Goal: Communication & Community: Answer question/provide support

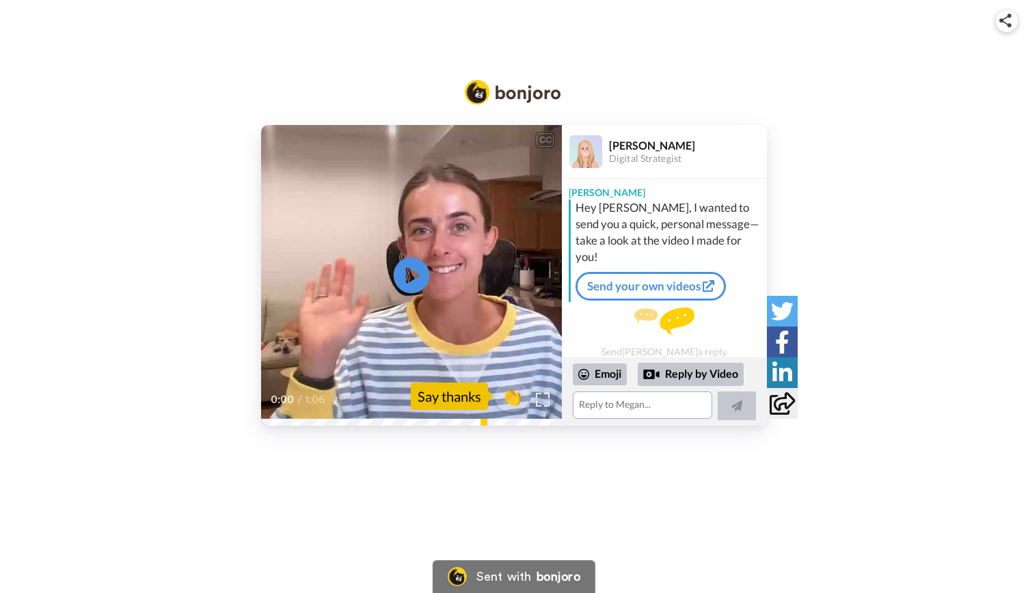
click at [411, 262] on icon at bounding box center [412, 276] width 36 height 36
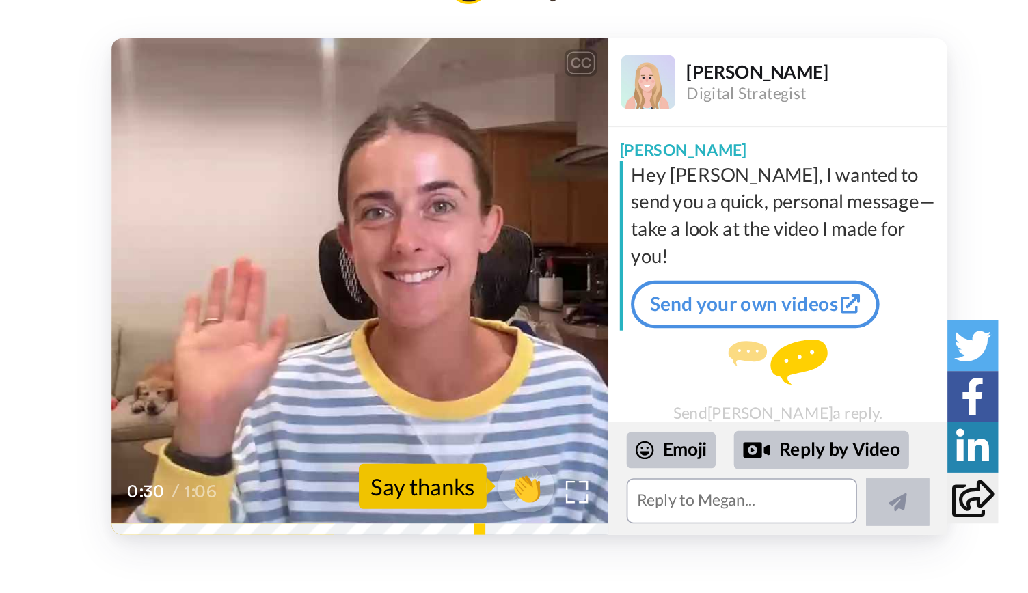
click at [358, 329] on video at bounding box center [411, 275] width 301 height 301
click at [412, 268] on icon at bounding box center [412, 276] width 36 height 36
click at [473, 293] on video at bounding box center [411, 275] width 301 height 301
click at [410, 271] on icon "Play/Pause" at bounding box center [412, 275] width 36 height 65
click at [372, 282] on video at bounding box center [411, 275] width 301 height 301
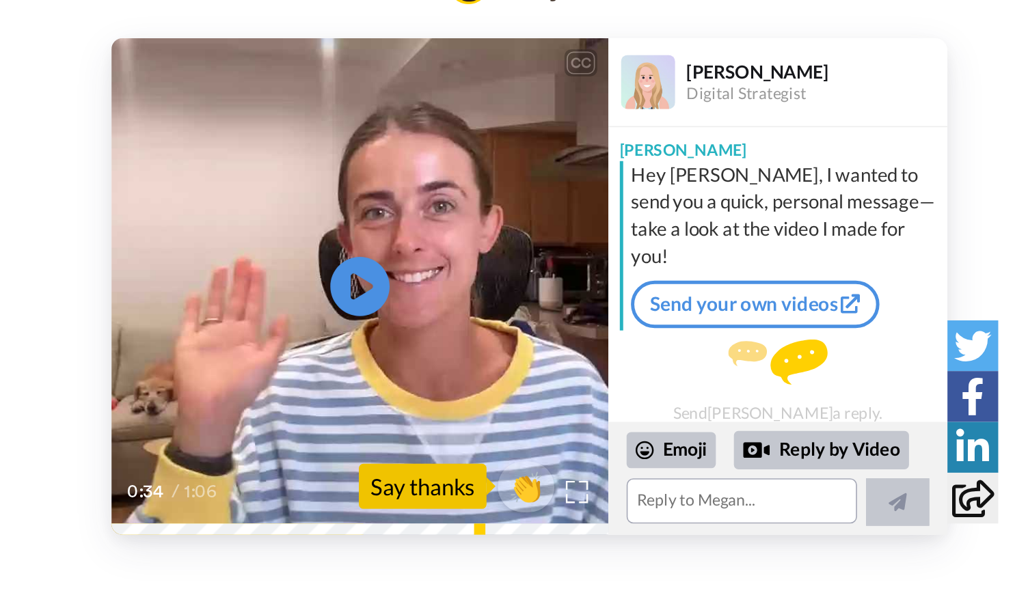
click at [412, 267] on icon at bounding box center [412, 276] width 36 height 36
click at [468, 307] on video at bounding box center [411, 275] width 301 height 301
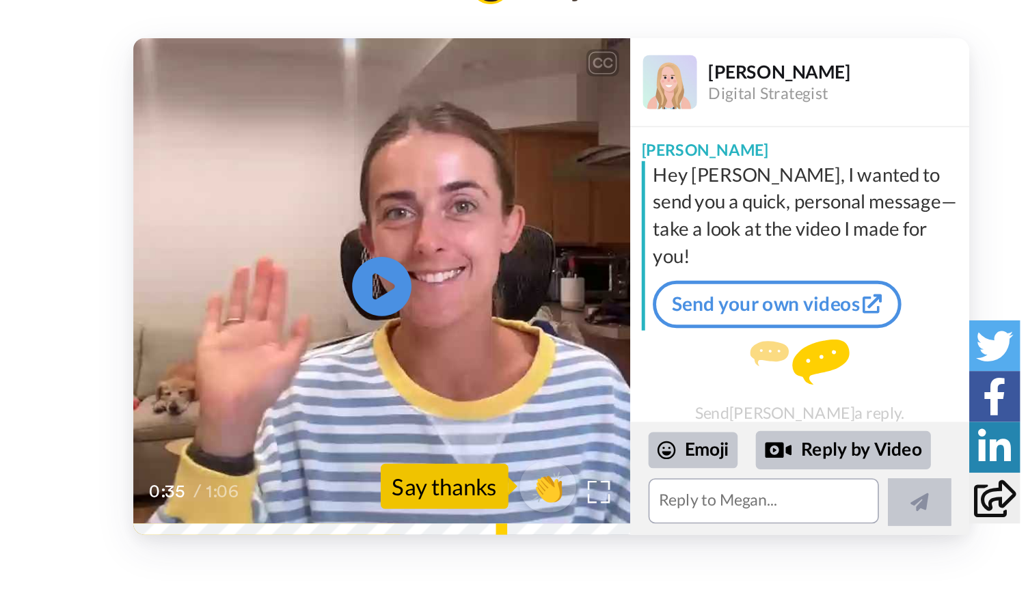
click at [409, 268] on icon at bounding box center [412, 276] width 36 height 36
click at [544, 396] on img at bounding box center [543, 399] width 14 height 14
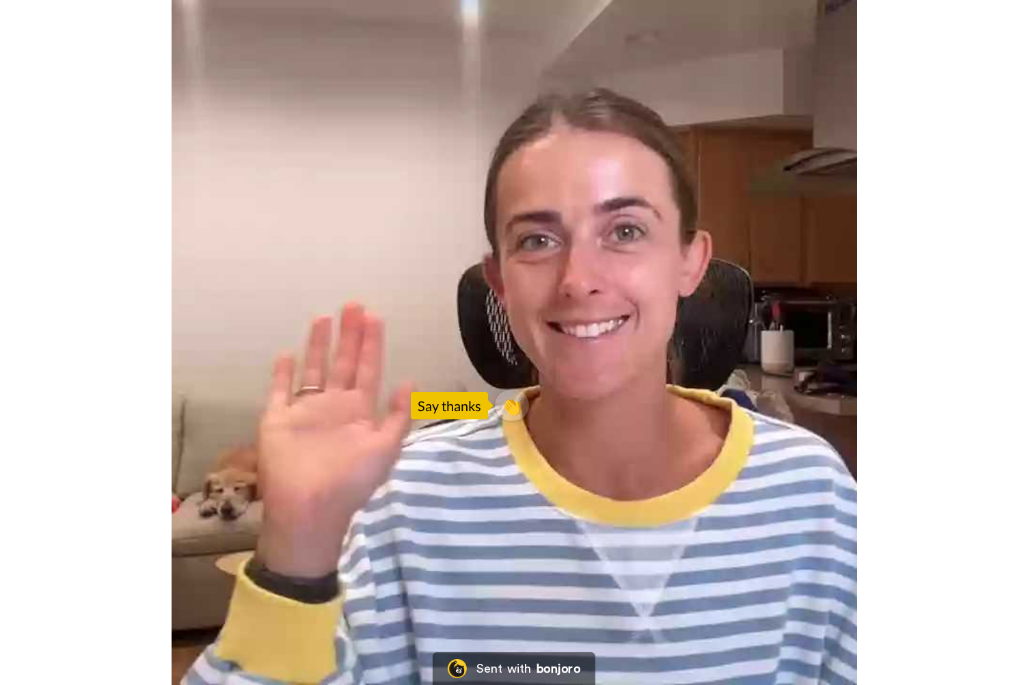
click at [388, 364] on video at bounding box center [514, 342] width 1028 height 685
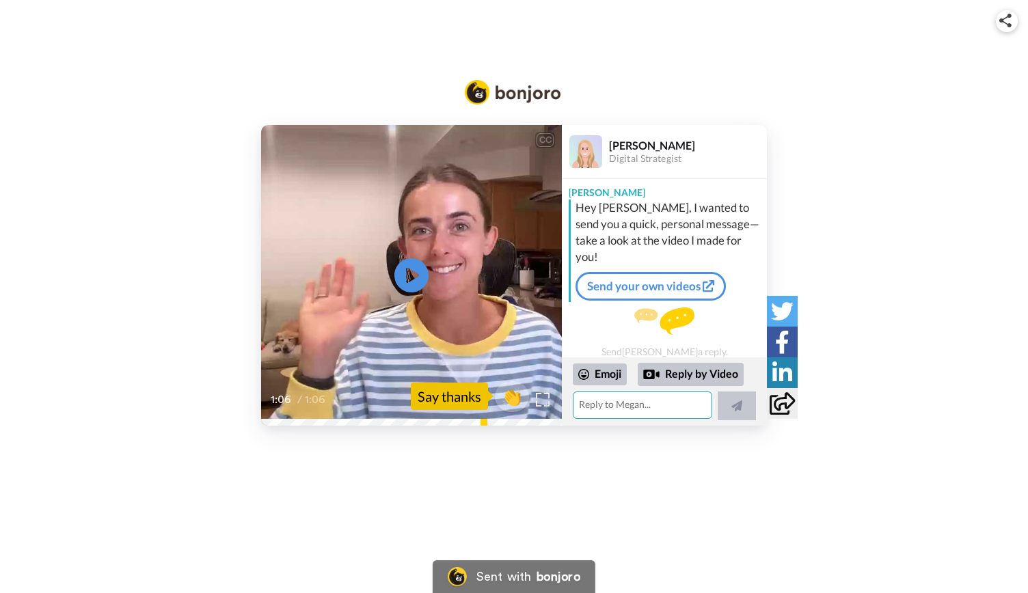
click at [615, 408] on textarea at bounding box center [642, 405] width 139 height 27
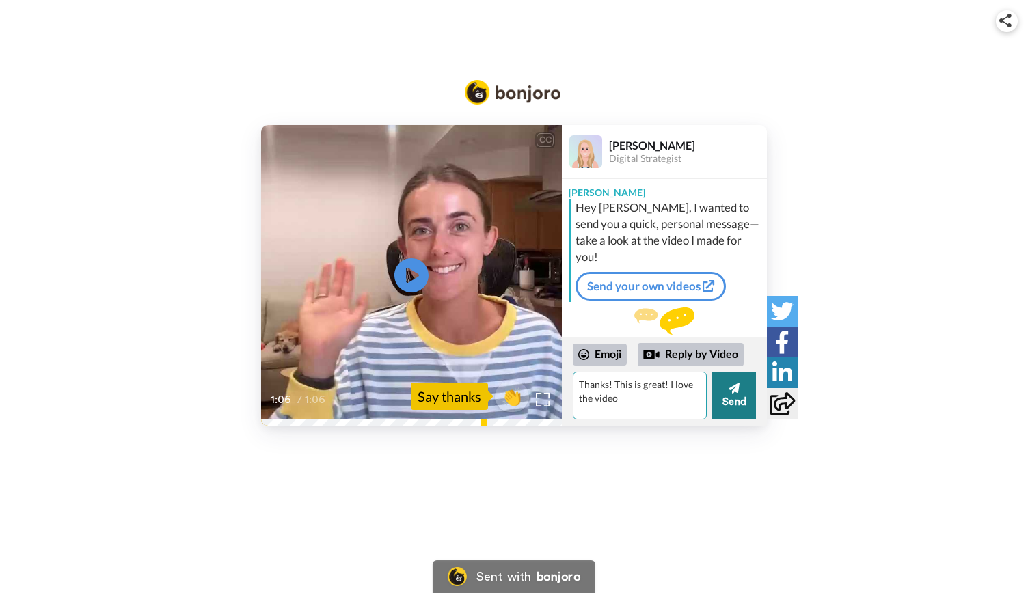
type textarea "Thanks! This is great! I love the video"
click at [742, 390] on button "Send" at bounding box center [734, 396] width 44 height 48
